Goal: Find contact information: Find contact information

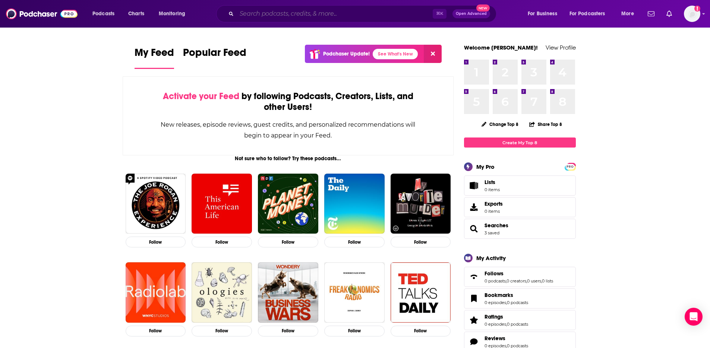
click at [283, 10] on input "Search podcasts, credits, & more..." at bounding box center [335, 14] width 196 height 12
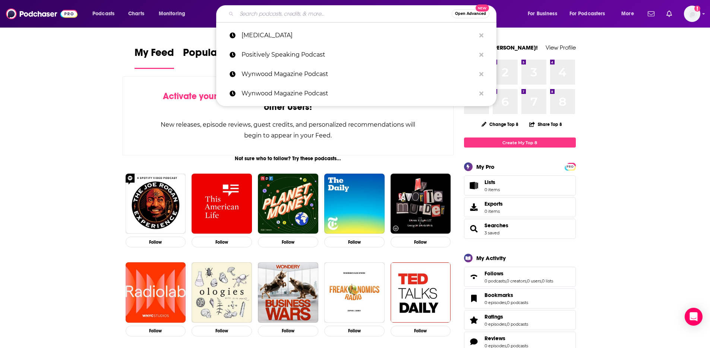
paste input "Your Stories: Conquering [MEDICAL_DATA]"
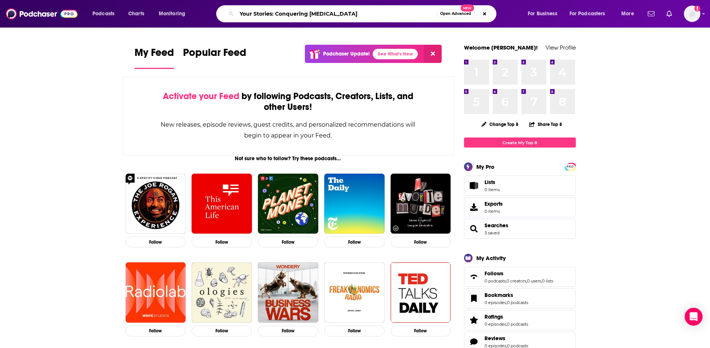
type input "Your Stories: Conquering [MEDICAL_DATA]"
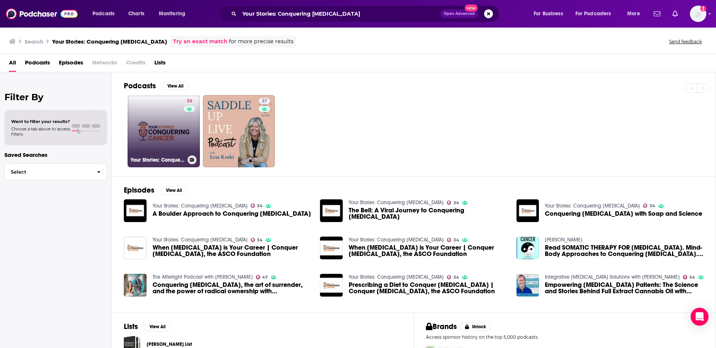
click at [162, 124] on link "34 Your Stories: Conquering [MEDICAL_DATA]" at bounding box center [163, 131] width 72 height 72
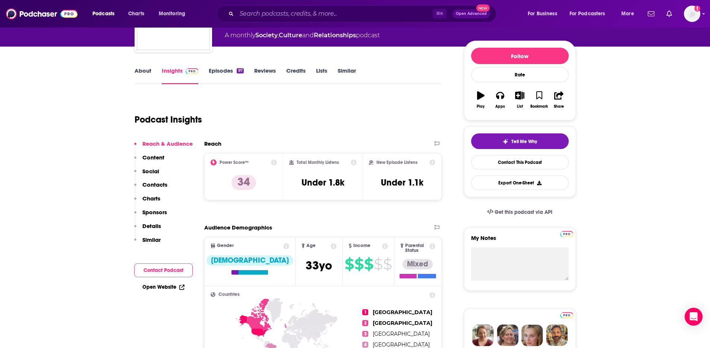
scroll to position [76, 0]
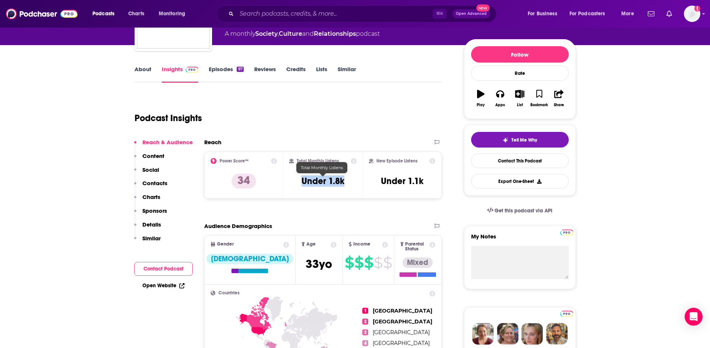
drag, startPoint x: 347, startPoint y: 183, endPoint x: 302, endPoint y: 182, distance: 44.7
click at [302, 182] on div "Total Monthly Listens Under 1.8k" at bounding box center [322, 175] width 67 height 34
copy h3 "Under 1.8k"
click at [329, 197] on div "Total Monthly Listens Under 1.8k" at bounding box center [322, 175] width 79 height 47
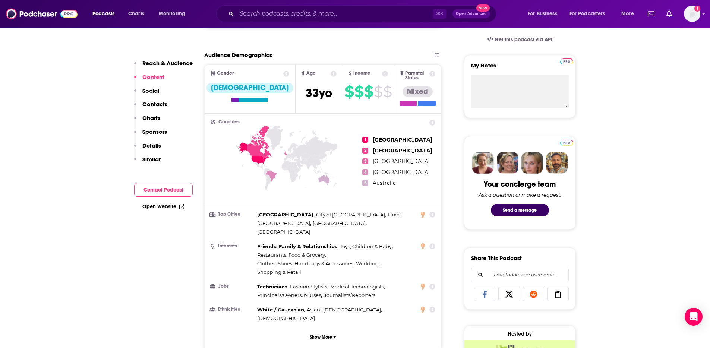
scroll to position [0, 0]
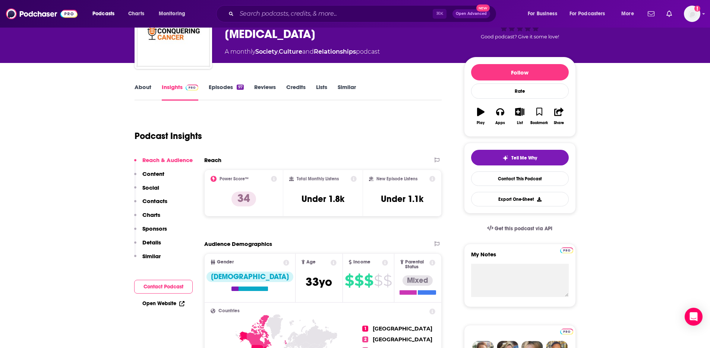
click at [154, 198] on p "Contacts" at bounding box center [154, 201] width 25 height 7
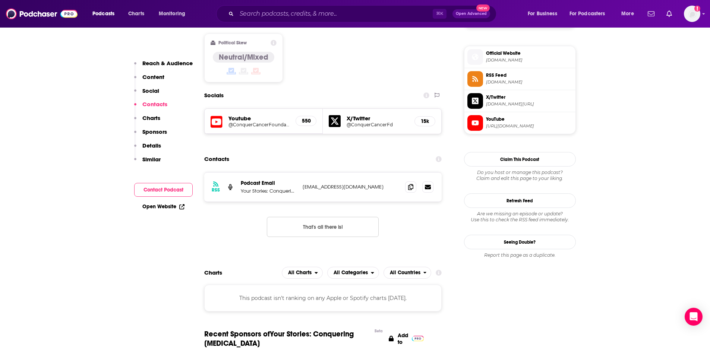
scroll to position [623, 0]
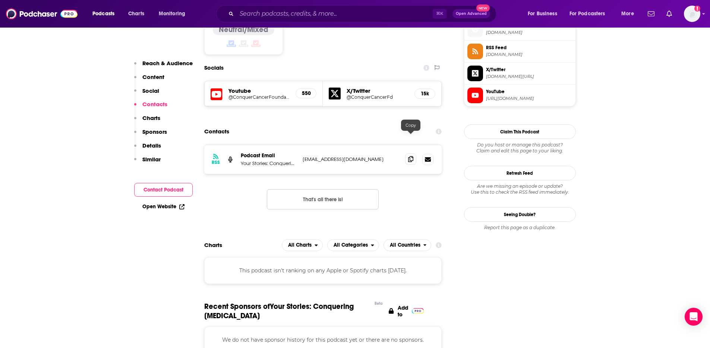
click at [412, 156] on icon at bounding box center [410, 159] width 5 height 6
click at [274, 15] on input "Search podcasts, credits, & more..." at bounding box center [335, 14] width 196 height 12
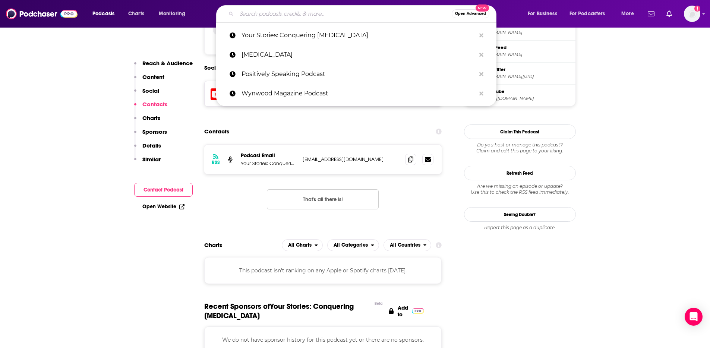
paste input "The Longest Shortest Time"
type input "The Longest Shortest Time"
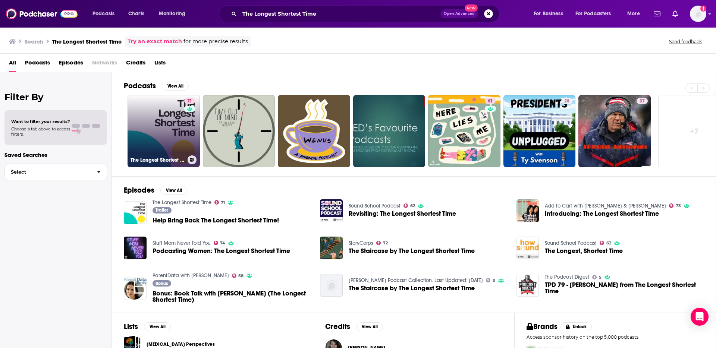
click at [166, 132] on link "71 The Longest Shortest Time" at bounding box center [163, 131] width 72 height 72
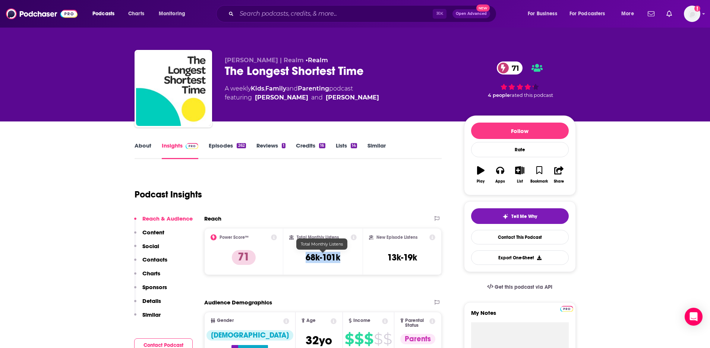
drag, startPoint x: 342, startPoint y: 258, endPoint x: 302, endPoint y: 258, distance: 40.2
click at [302, 258] on div "Total Monthly Listens 68k-101k" at bounding box center [322, 251] width 67 height 34
copy h3 "68k-101k"
click at [153, 258] on p "Contacts" at bounding box center [154, 259] width 25 height 7
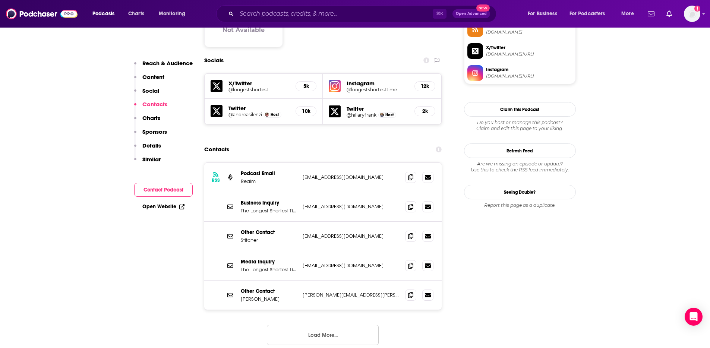
scroll to position [637, 0]
click at [407, 288] on span at bounding box center [410, 293] width 11 height 11
click at [306, 10] on input "Search podcasts, credits, & more..." at bounding box center [335, 14] width 196 height 12
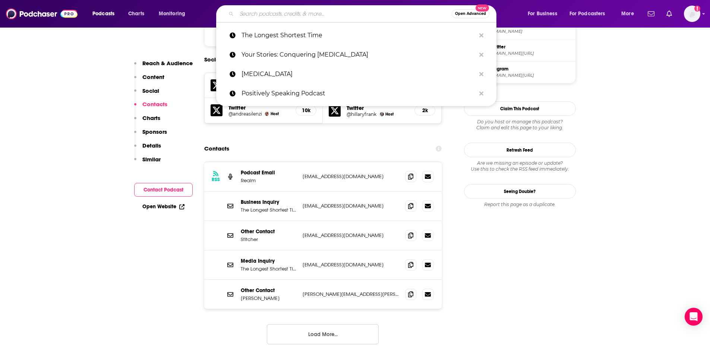
paste input "Outspoken Beauty"
type input "Outspoken Beauty"
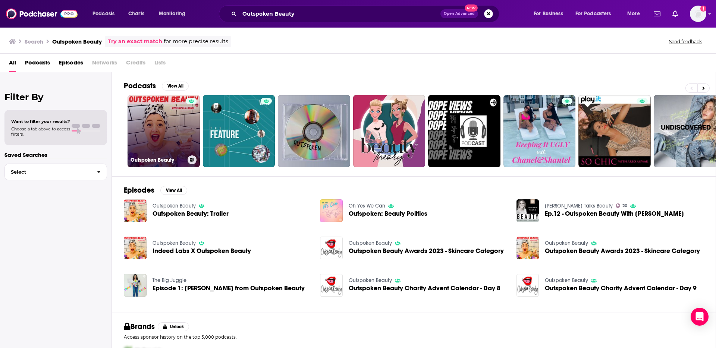
click at [156, 125] on link "Outspoken Beauty" at bounding box center [163, 131] width 72 height 72
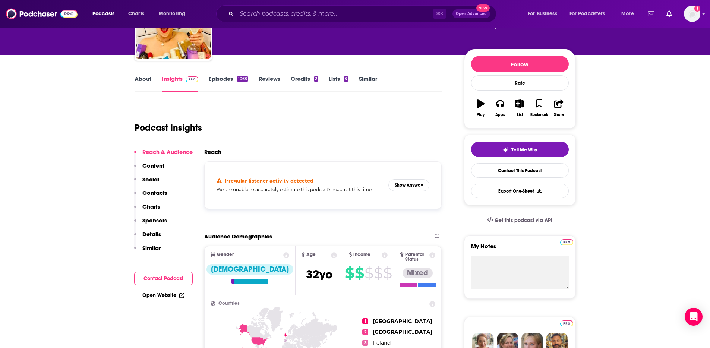
scroll to position [75, 0]
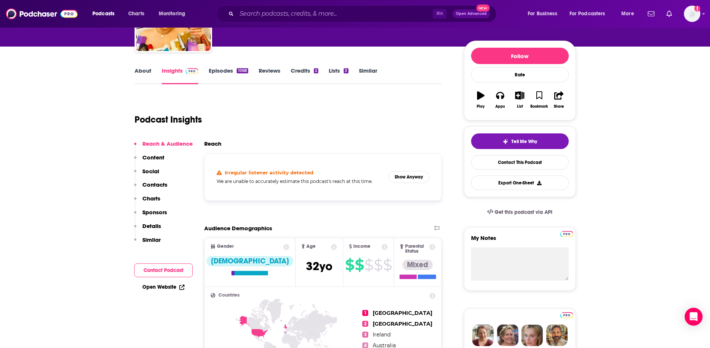
click at [323, 196] on div "Irregular listener activity detected We are unable to accurately estimate this …" at bounding box center [323, 177] width 238 height 48
click at [394, 178] on button "Show Anyway" at bounding box center [408, 177] width 41 height 12
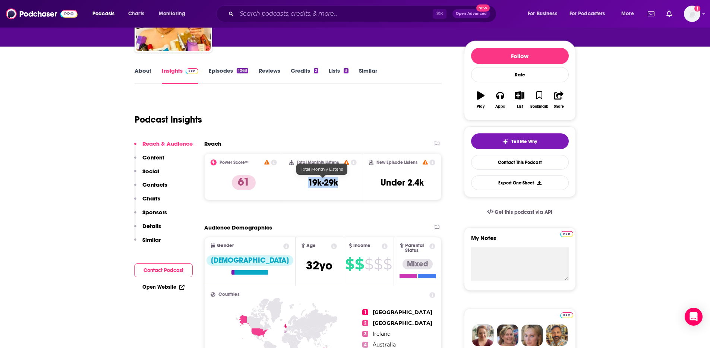
drag, startPoint x: 309, startPoint y: 183, endPoint x: 337, endPoint y: 184, distance: 27.6
click at [337, 184] on h3 "19k-29k" at bounding box center [323, 182] width 30 height 11
copy h3 "19k-29k"
click at [152, 179] on button "Social" at bounding box center [146, 175] width 25 height 14
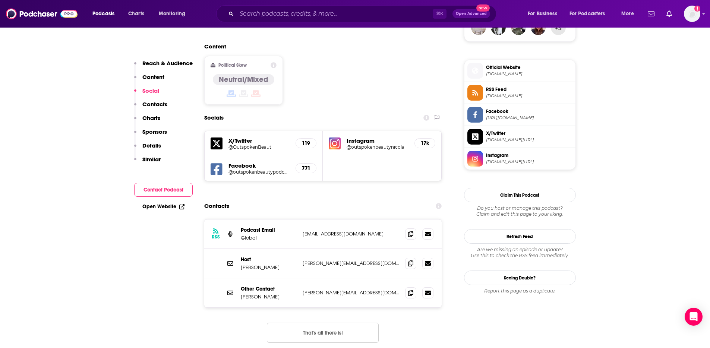
scroll to position [582, 0]
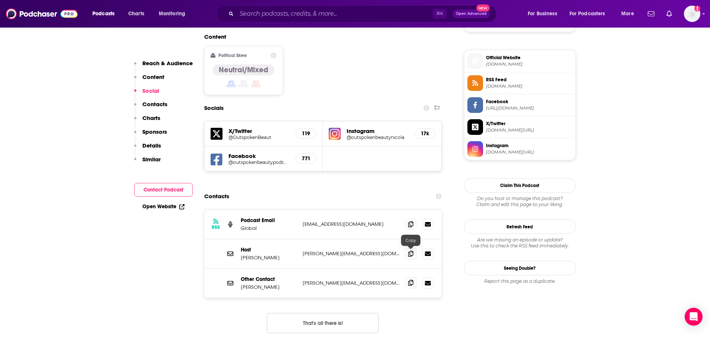
click at [410, 280] on icon at bounding box center [410, 283] width 5 height 6
click at [293, 16] on input "Search podcasts, credits, & more..." at bounding box center [335, 14] width 196 height 12
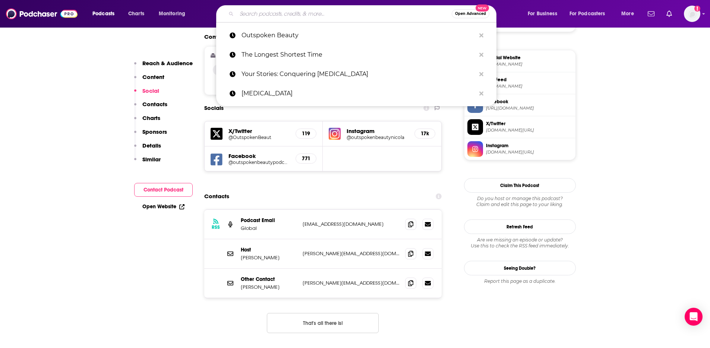
paste input "Girlboss Radio"
type input "Girlboss Radio"
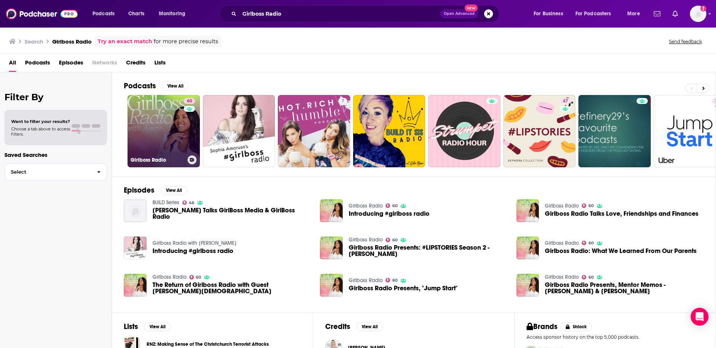
click at [159, 121] on link "60 Girlboss Radio" at bounding box center [163, 131] width 72 height 72
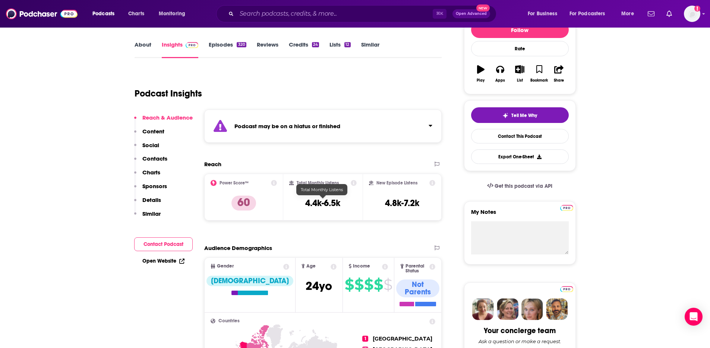
scroll to position [104, 0]
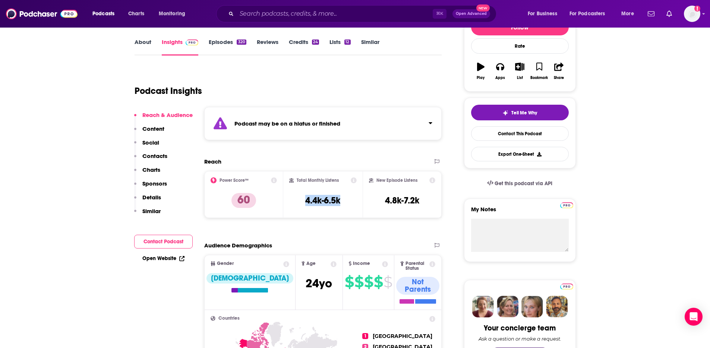
drag, startPoint x: 305, startPoint y: 201, endPoint x: 348, endPoint y: 201, distance: 42.5
click at [348, 201] on div "Total Monthly Listens 4.4k-6.5k" at bounding box center [322, 194] width 67 height 34
copy h3 "4.4k-6.5k"
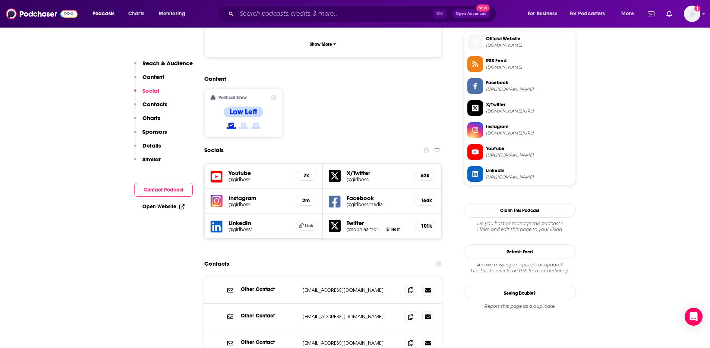
scroll to position [607, 0]
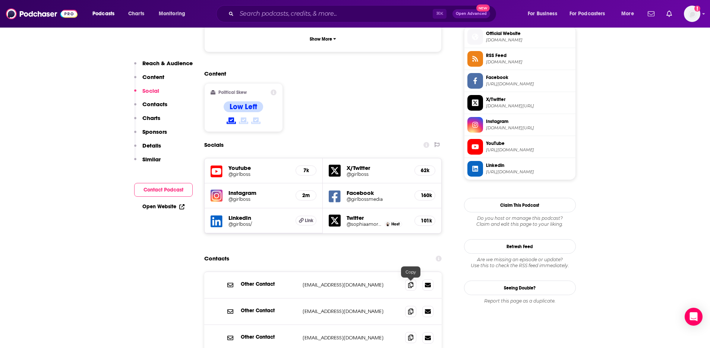
click at [409, 335] on icon at bounding box center [410, 338] width 5 height 6
click at [310, 12] on input "Search podcasts, credits, & more..." at bounding box center [335, 14] width 196 height 12
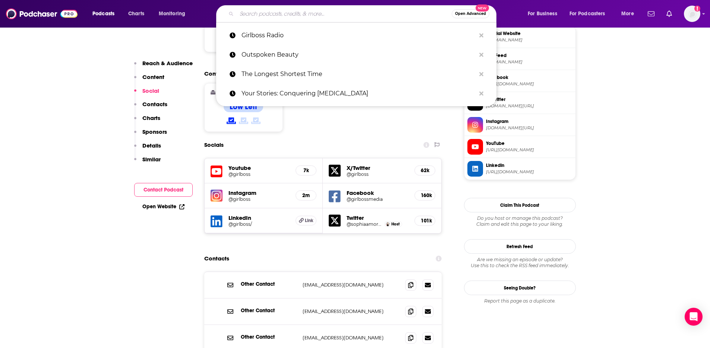
paste input "Nonprofit Leadership Podcast"
type input "Nonprofit Leadership Podcast"
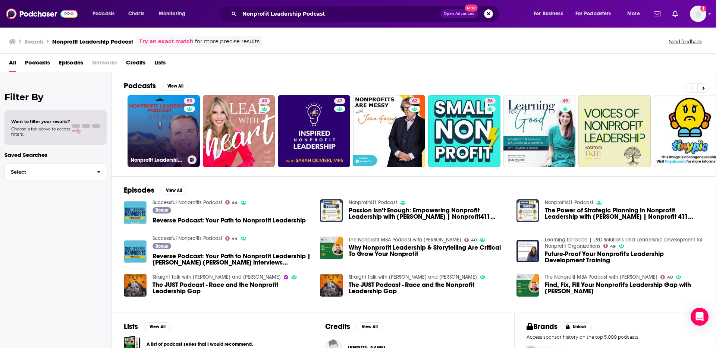
click at [158, 138] on link "55 Nonprofit Leadership Podcast" at bounding box center [163, 131] width 72 height 72
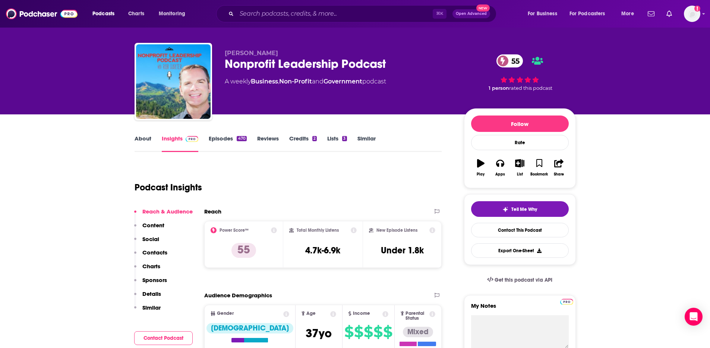
scroll to position [48, 0]
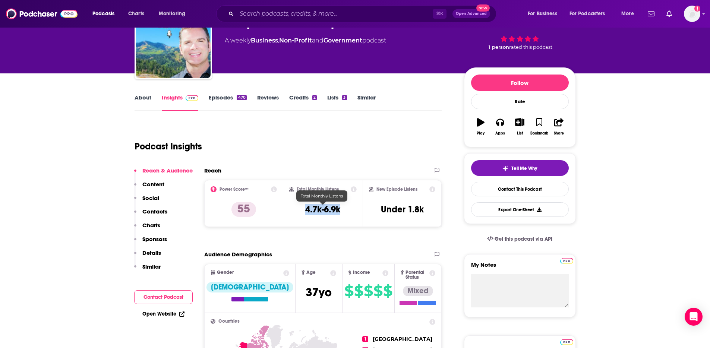
drag, startPoint x: 341, startPoint y: 211, endPoint x: 306, endPoint y: 211, distance: 35.4
click at [306, 211] on div "Total Monthly Listens 4.7k-6.9k" at bounding box center [322, 203] width 67 height 34
copy h3 "4.7k-6.9k"
click at [154, 210] on p "Contacts" at bounding box center [154, 211] width 25 height 7
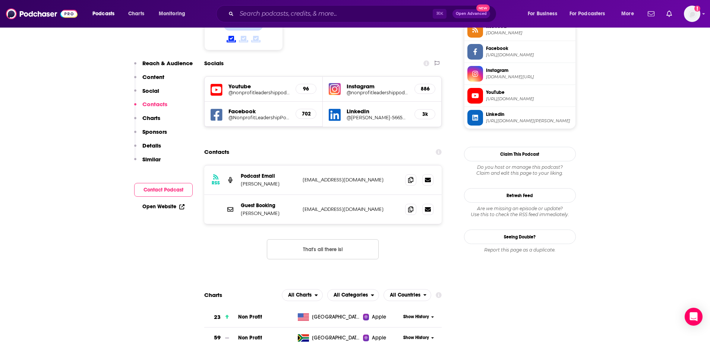
scroll to position [639, 0]
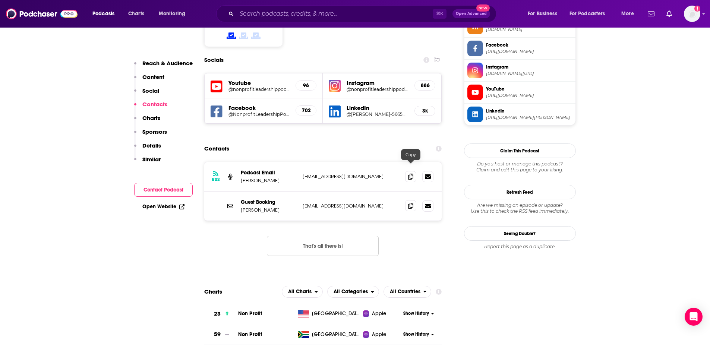
click at [413, 203] on icon at bounding box center [410, 206] width 5 height 6
click at [278, 13] on input "Search podcasts, credits, & more..." at bounding box center [335, 14] width 196 height 12
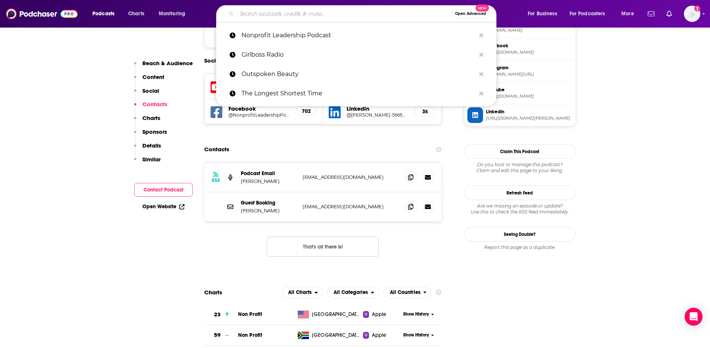
paste input "Second in Command: The Chief Behind the Chief X"
type input "Second in Command: The Chief Behind the Chief X"
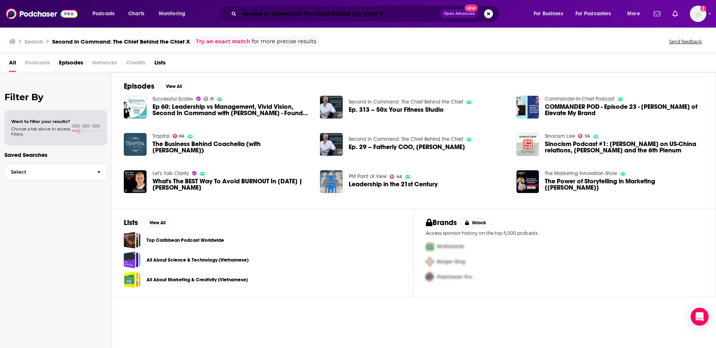
click at [385, 16] on input "Second in Command: The Chief Behind the Chief X" at bounding box center [339, 14] width 201 height 12
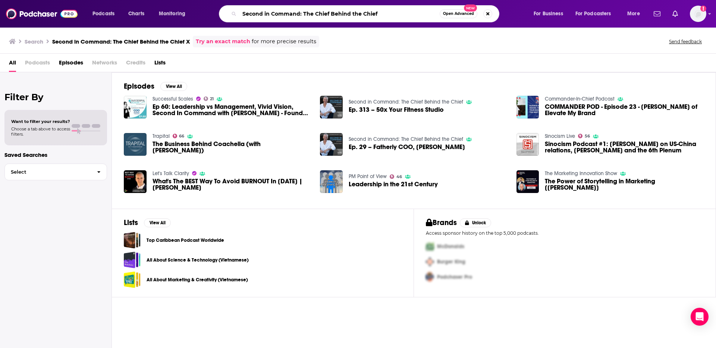
type input "Second in Command: The Chief Behind the Chief"
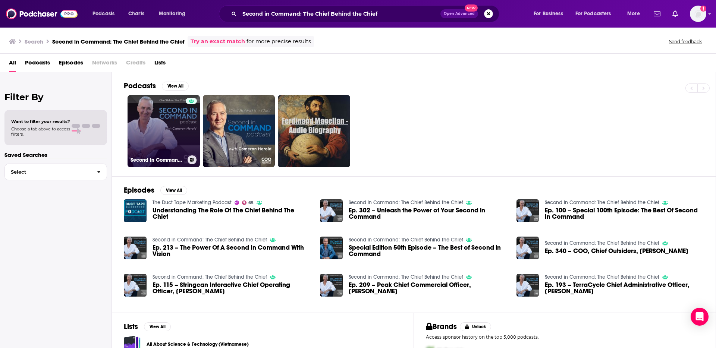
click at [158, 132] on link "Second in Command: The Chief Behind the Chief" at bounding box center [163, 131] width 72 height 72
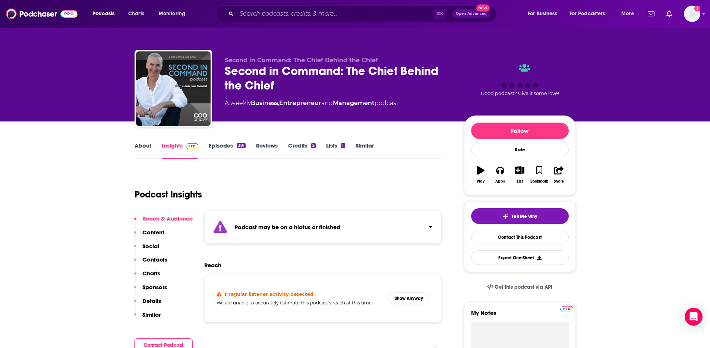
scroll to position [88, 0]
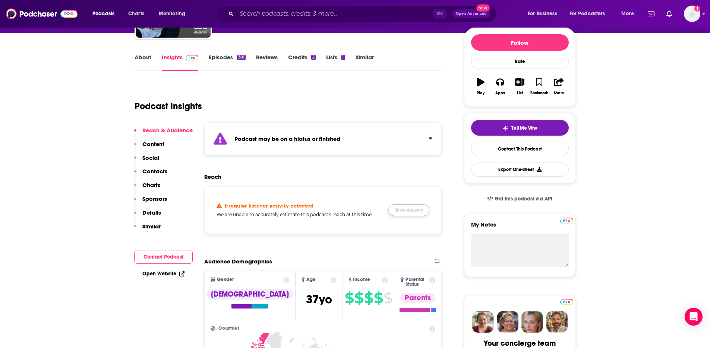
click at [415, 213] on button "Show Anyway" at bounding box center [408, 210] width 41 height 12
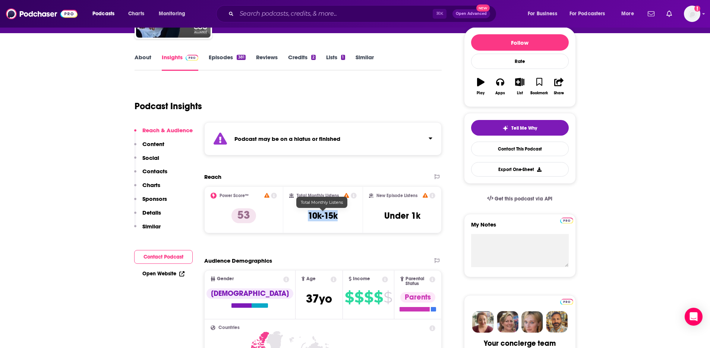
drag, startPoint x: 311, startPoint y: 217, endPoint x: 348, endPoint y: 217, distance: 37.6
click at [348, 217] on div "Total Monthly Listens 10k-15k" at bounding box center [322, 210] width 67 height 34
copy h3 "10k-15k"
click at [145, 171] on p "Contacts" at bounding box center [154, 171] width 25 height 7
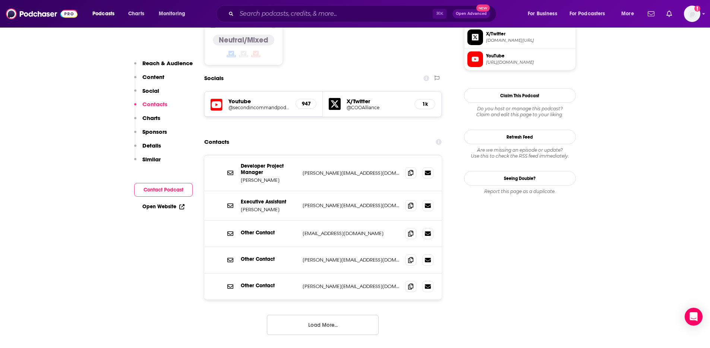
scroll to position [652, 0]
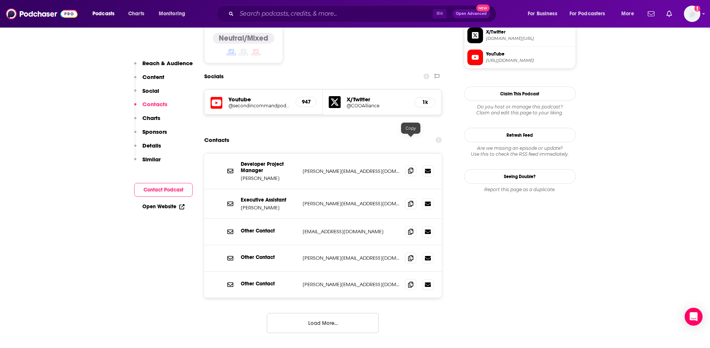
click at [414, 165] on span at bounding box center [410, 170] width 11 height 11
click at [292, 14] on input "Search podcasts, credits, & more..." at bounding box center [335, 14] width 196 height 12
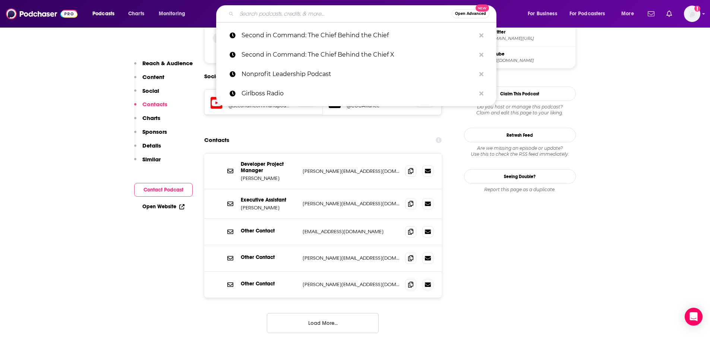
paste input "Skin Anarchy"
type input "Skin Anarchy"
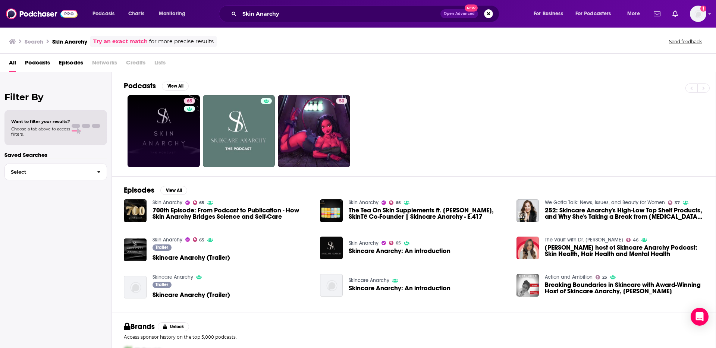
click at [161, 131] on link "65" at bounding box center [163, 131] width 72 height 72
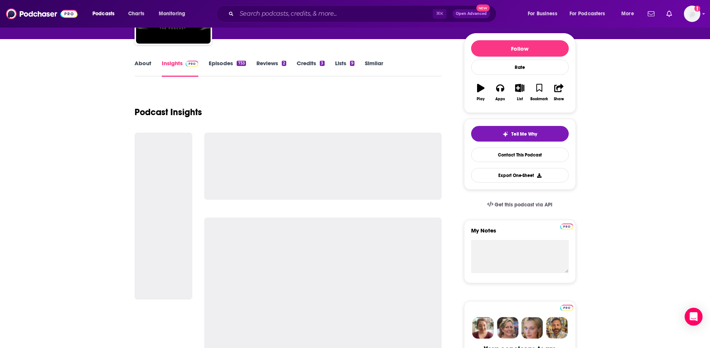
scroll to position [83, 0]
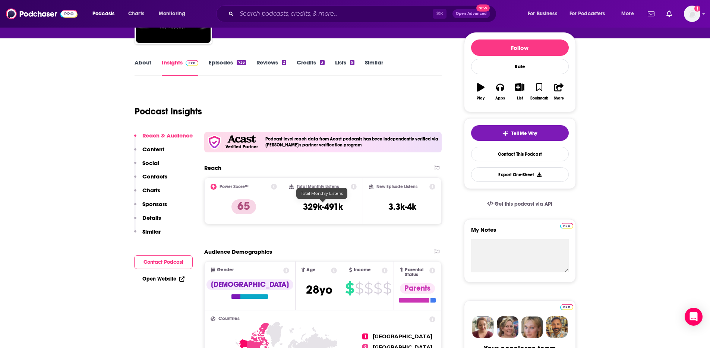
click at [313, 212] on div "Total Monthly Listens 329k-491k" at bounding box center [322, 201] width 67 height 34
drag, startPoint x: 303, startPoint y: 208, endPoint x: 350, endPoint y: 208, distance: 46.6
click at [350, 208] on div "Total Monthly Listens 329k-491k" at bounding box center [322, 201] width 67 height 34
copy h3 "329k-491k"
click at [154, 174] on p "Contacts" at bounding box center [154, 176] width 25 height 7
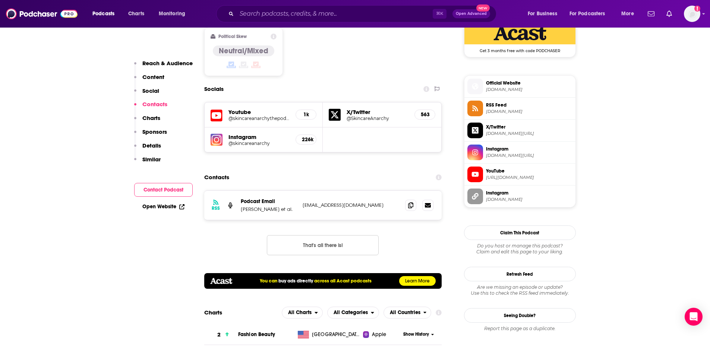
scroll to position [654, 0]
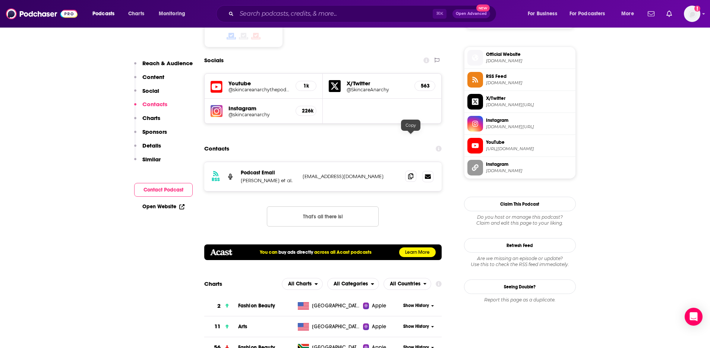
click at [412, 173] on icon at bounding box center [410, 176] width 5 height 6
